Goal: Information Seeking & Learning: Find specific fact

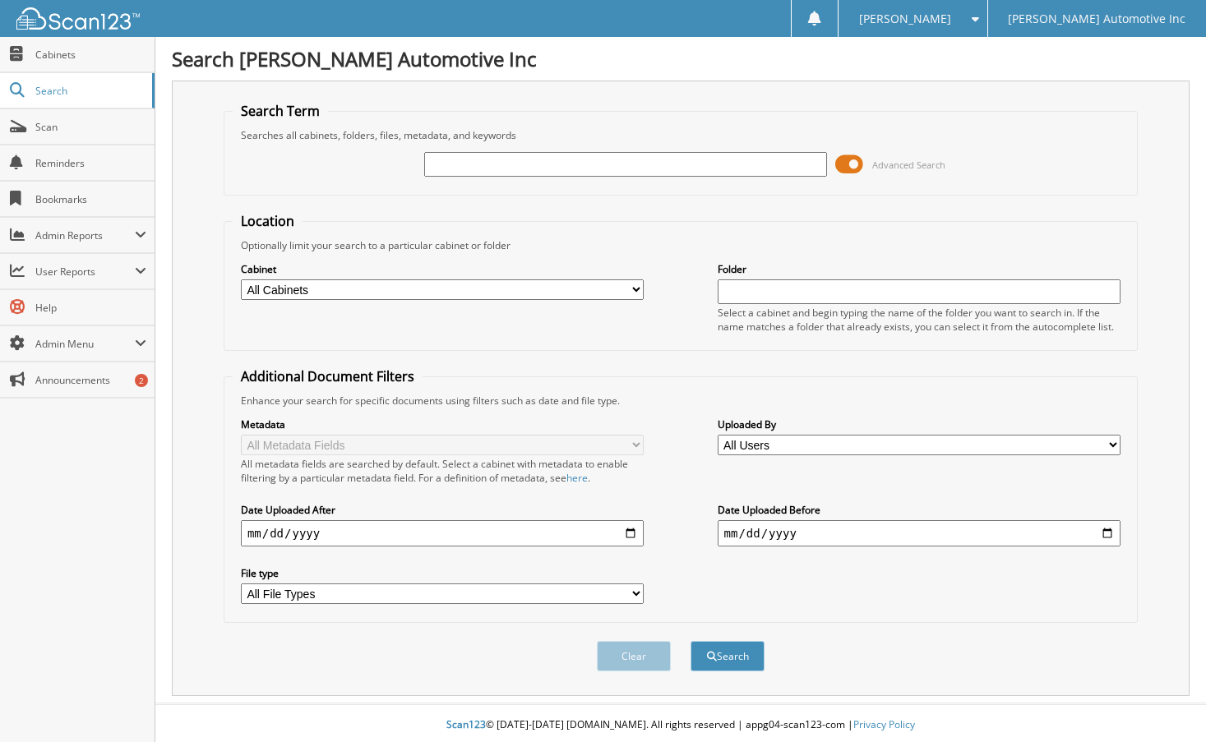
click at [538, 174] on input "text" at bounding box center [626, 164] width 404 height 25
type input "116646"
click at [690, 641] on button "Search" at bounding box center [727, 656] width 74 height 30
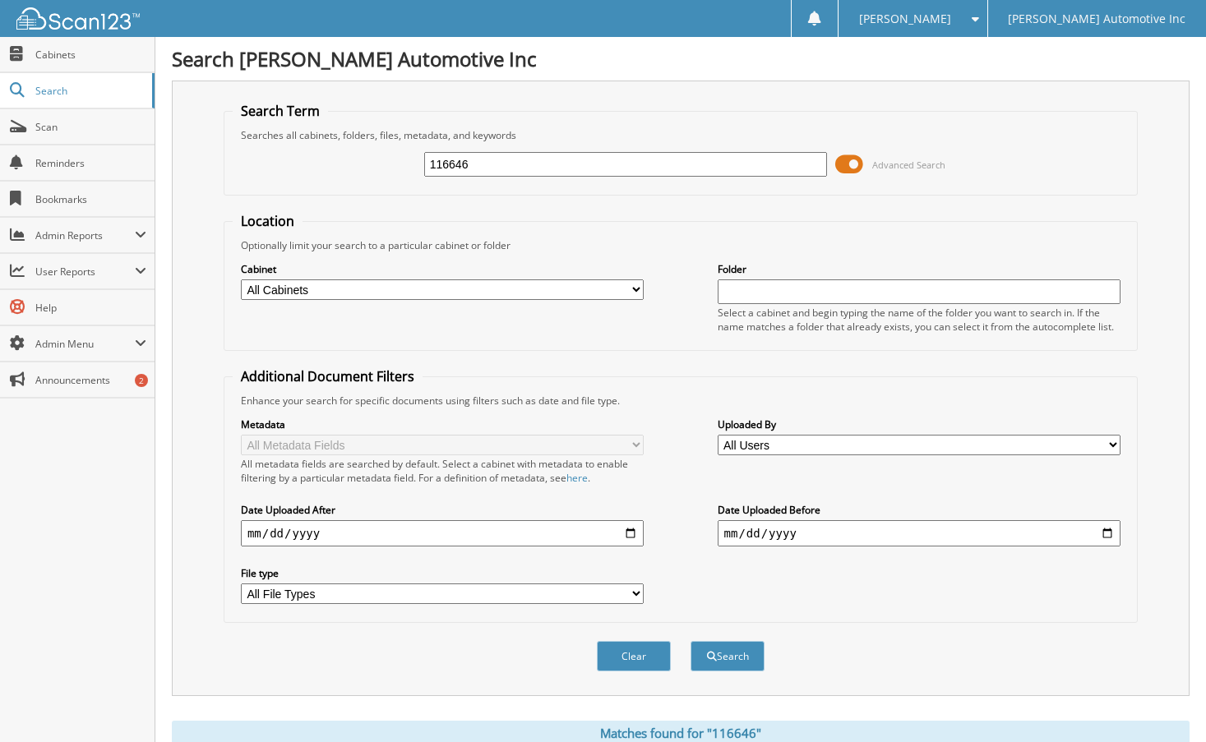
click at [680, 194] on fieldset "Search Term Searches all cabinets, folders, files, metadata, and keywords 11664…" at bounding box center [681, 149] width 914 height 94
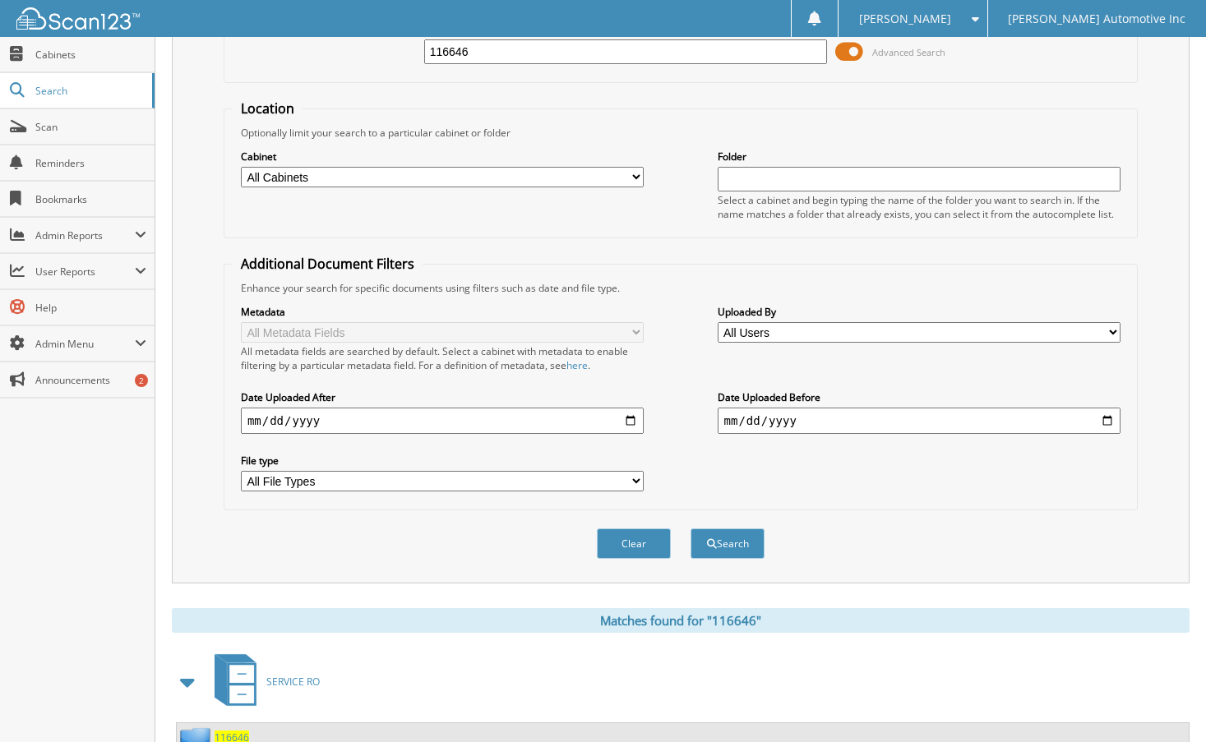
scroll to position [241, 0]
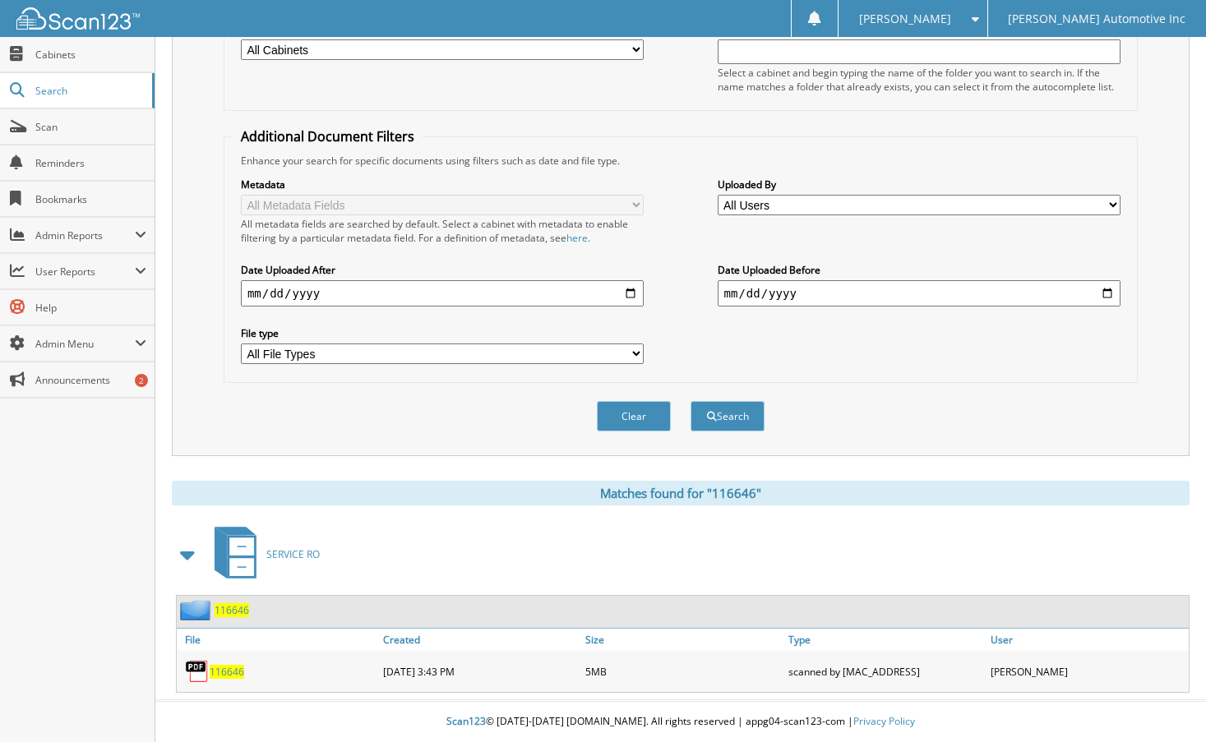
click at [228, 671] on span "116646" at bounding box center [227, 672] width 35 height 14
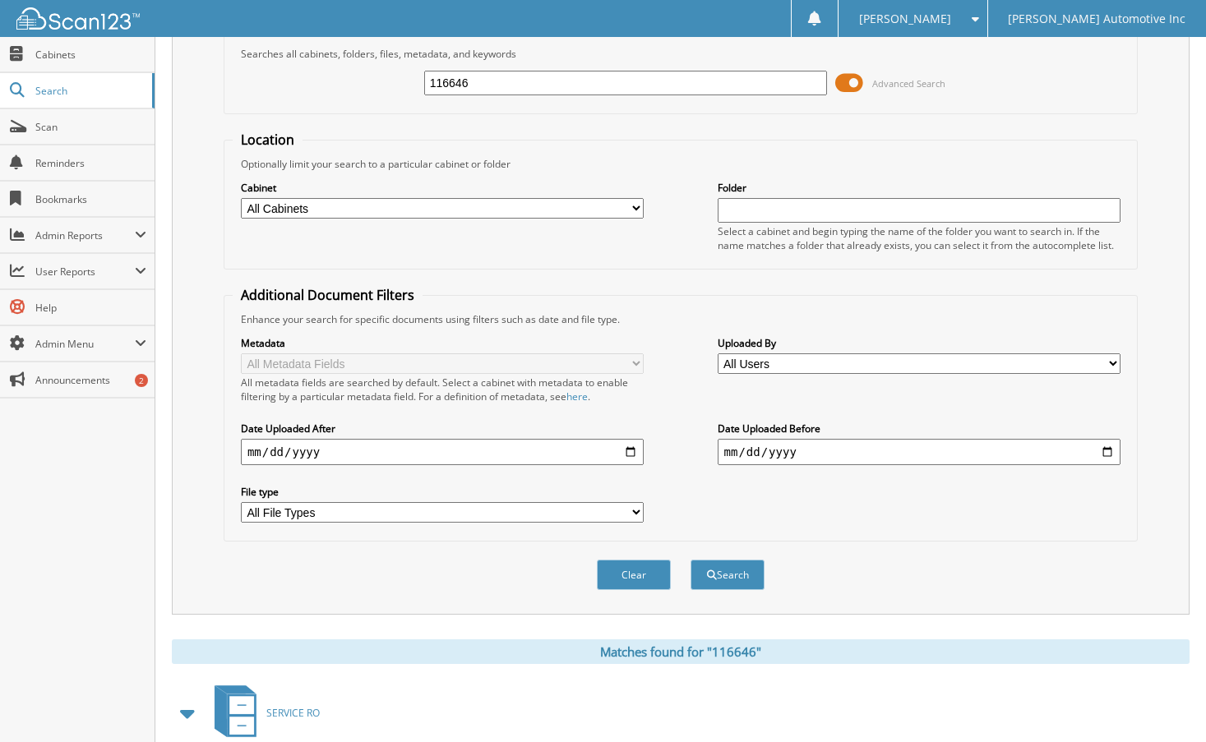
scroll to position [0, 0]
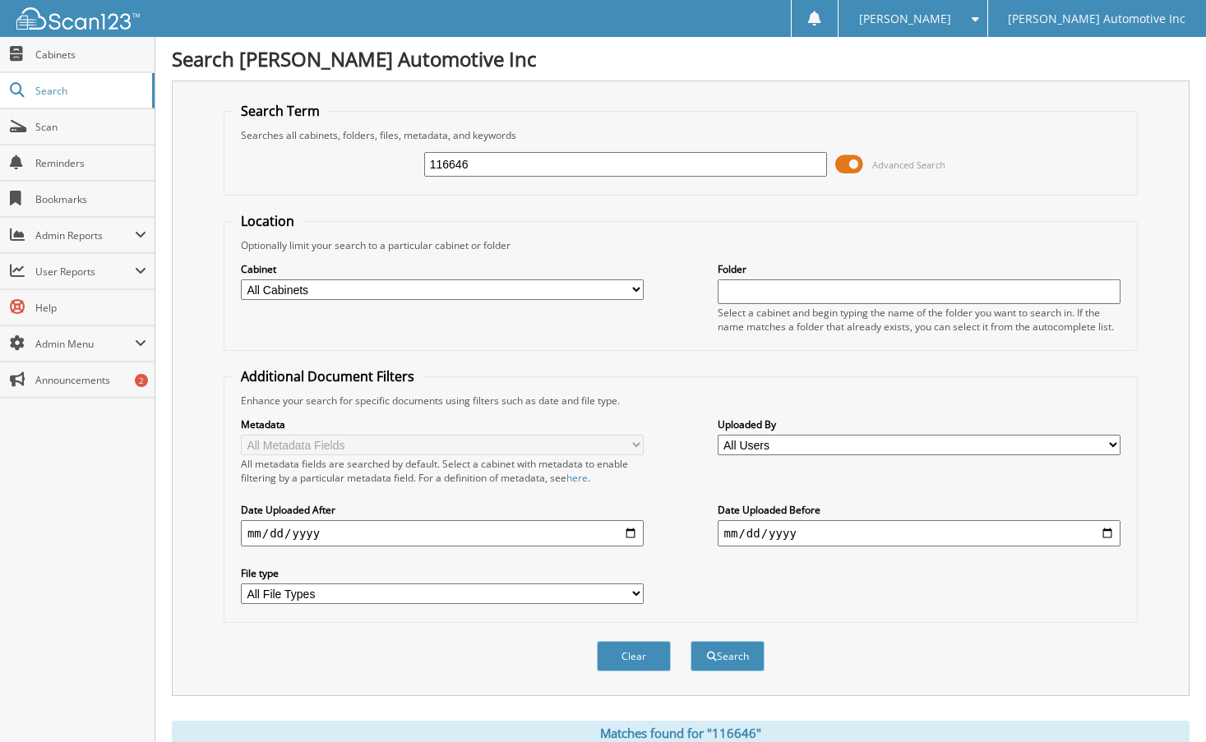
click at [488, 161] on input "116646" at bounding box center [626, 164] width 404 height 25
type input "102397"
click at [690, 641] on button "Search" at bounding box center [727, 656] width 74 height 30
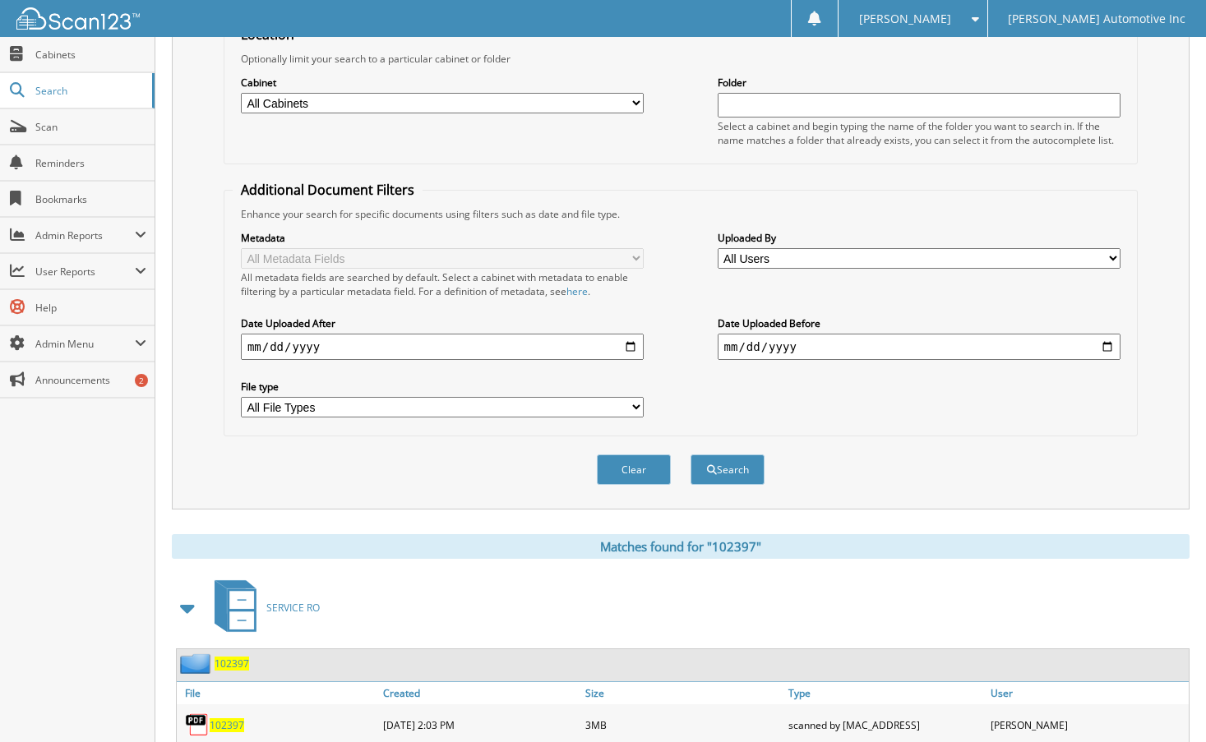
scroll to position [241, 0]
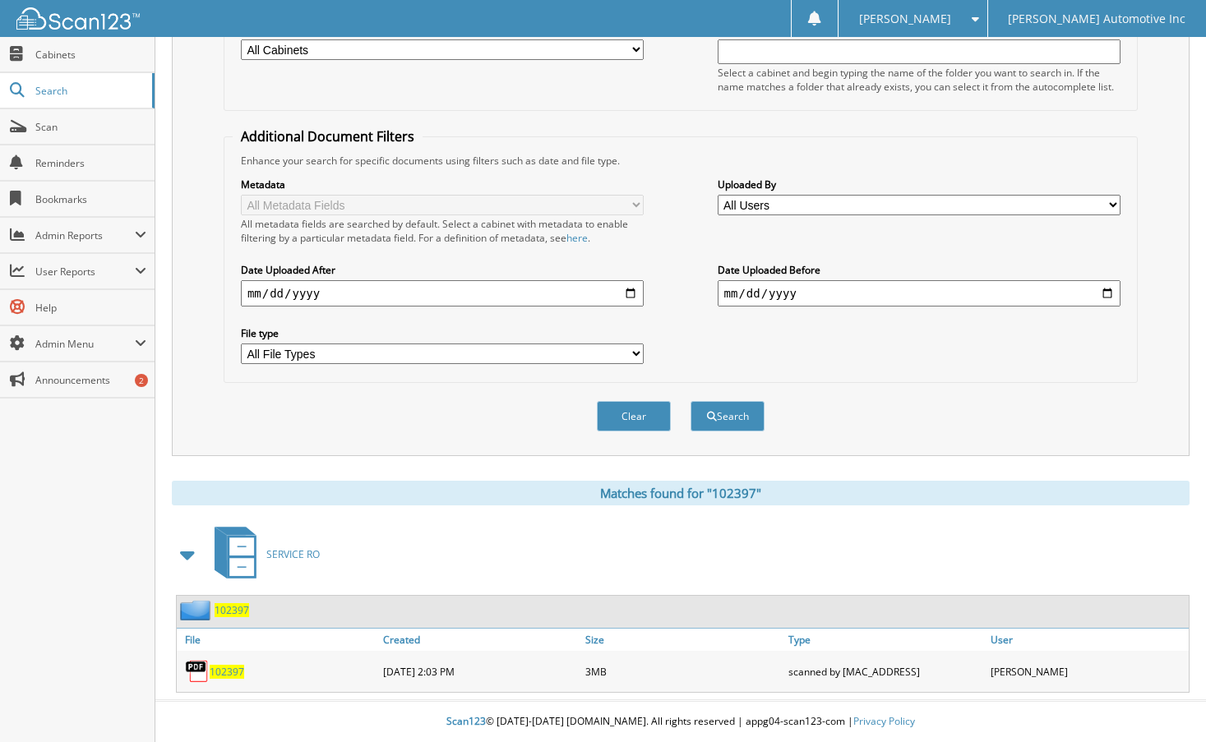
click at [232, 671] on span "102397" at bounding box center [227, 672] width 35 height 14
